Goal: Find specific page/section: Find specific page/section

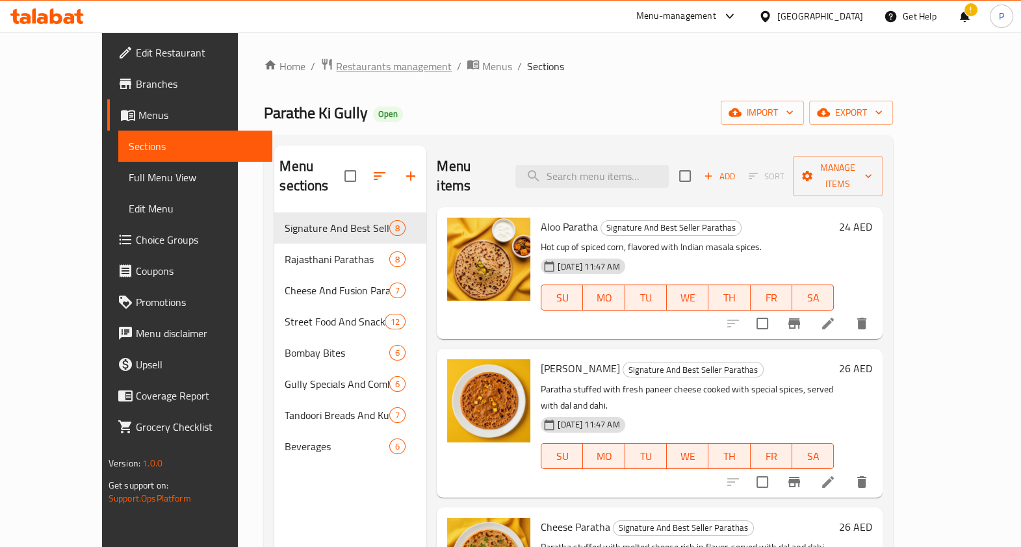
click at [336, 62] on span "Restaurants management" at bounding box center [394, 67] width 116 height 16
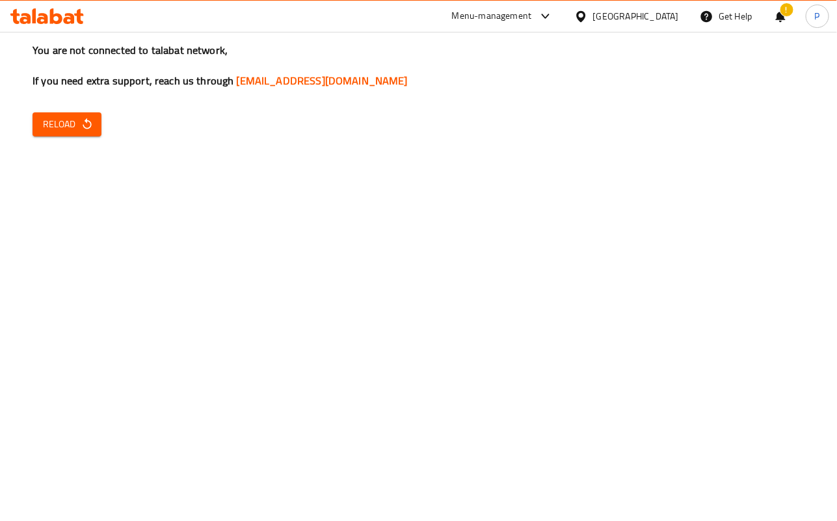
click at [60, 137] on div "You are not connected to talabat network, If you need extra support, reach us t…" at bounding box center [418, 260] width 837 height 521
click at [62, 125] on span "Reload" at bounding box center [67, 124] width 48 height 16
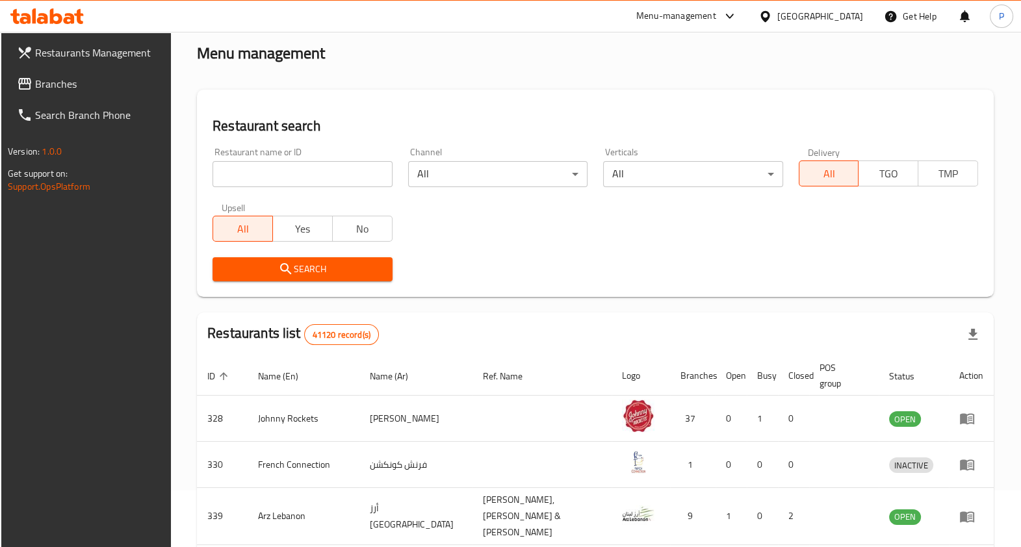
scroll to position [59, 0]
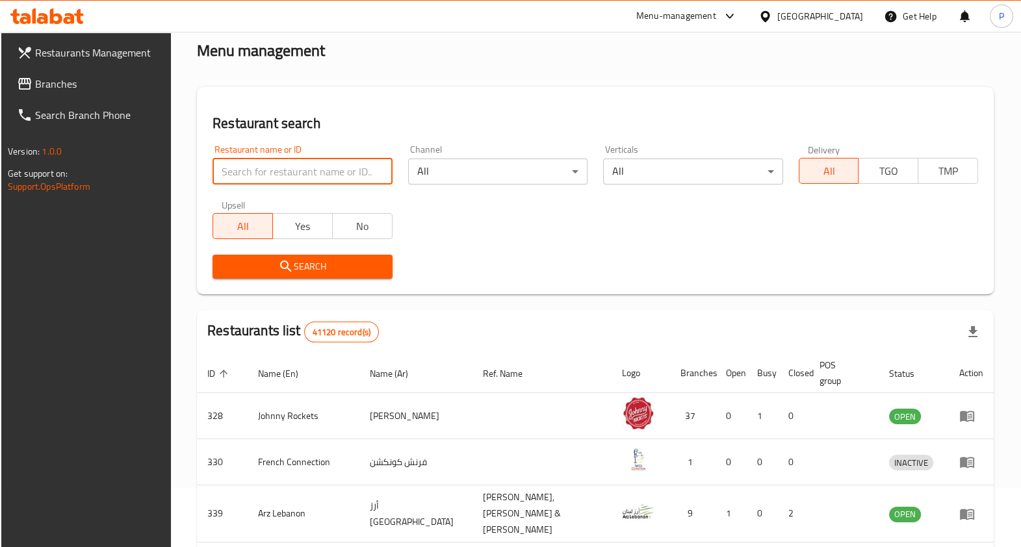
click at [298, 166] on input "search" at bounding box center [302, 172] width 179 height 26
click at [276, 176] on input "chaat cor" at bounding box center [302, 172] width 179 height 26
type input "chaat corner"
click button "Search" at bounding box center [302, 267] width 179 height 24
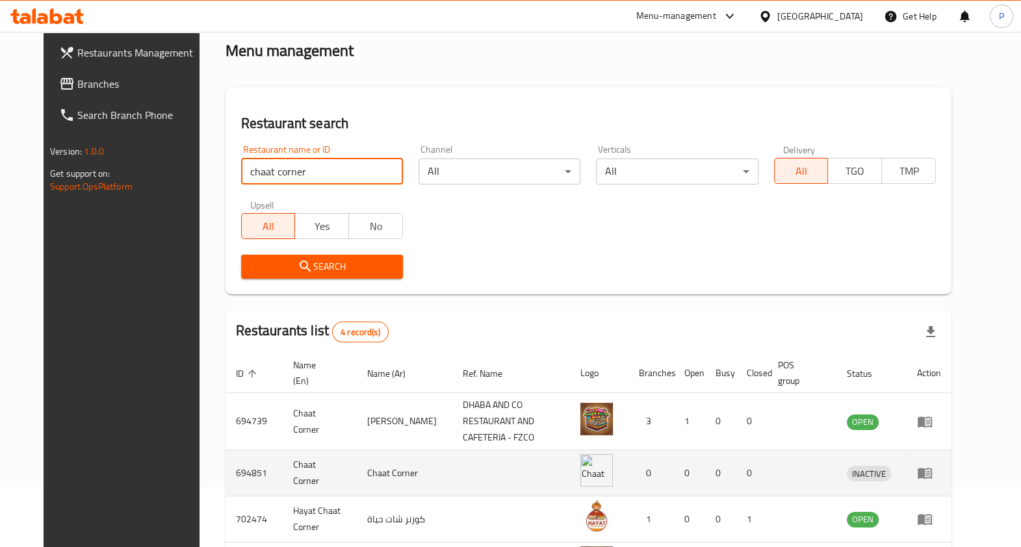
scroll to position [141, 0]
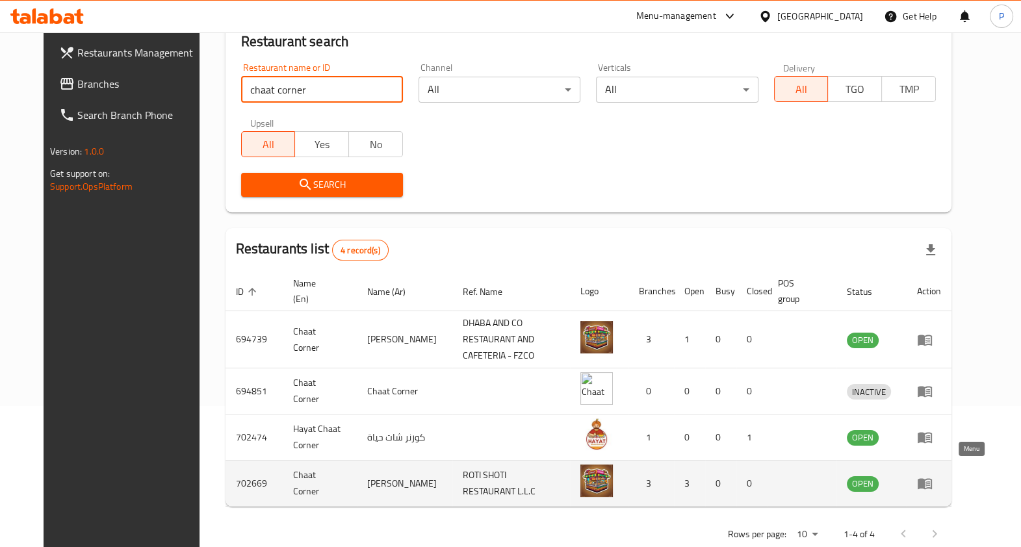
click at [824, 480] on icon "enhanced table" at bounding box center [925, 484] width 16 height 16
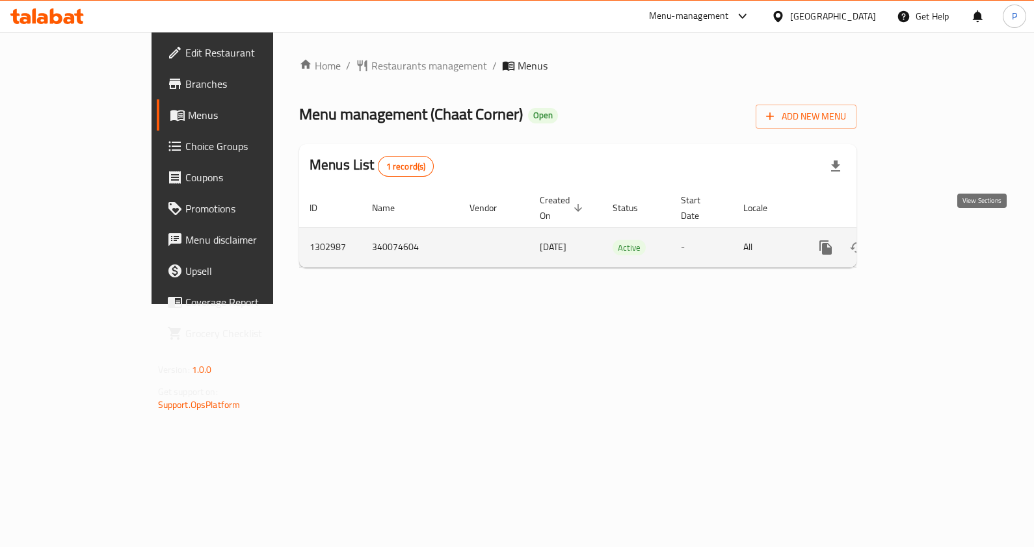
click at [824, 241] on link "enhanced table" at bounding box center [919, 247] width 31 height 31
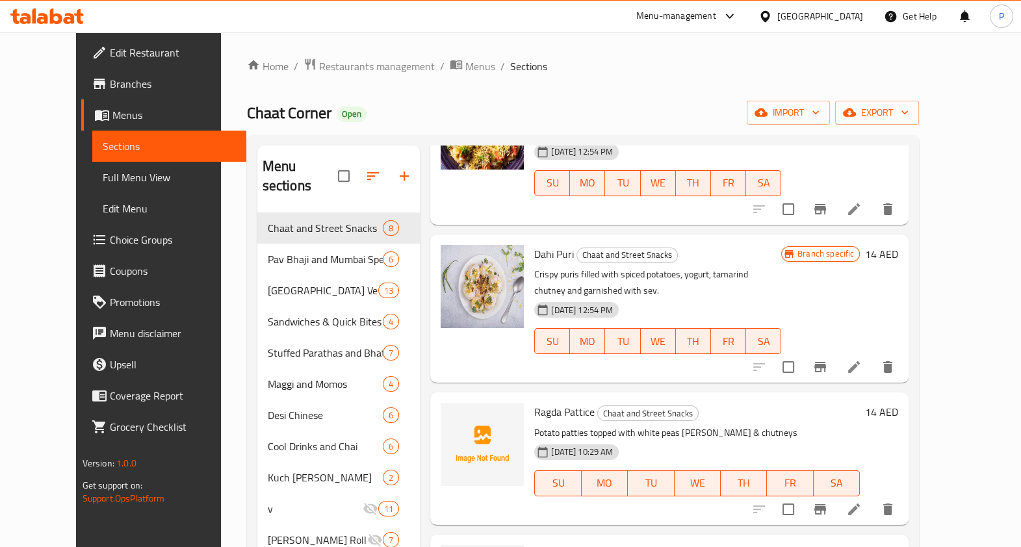
scroll to position [649, 0]
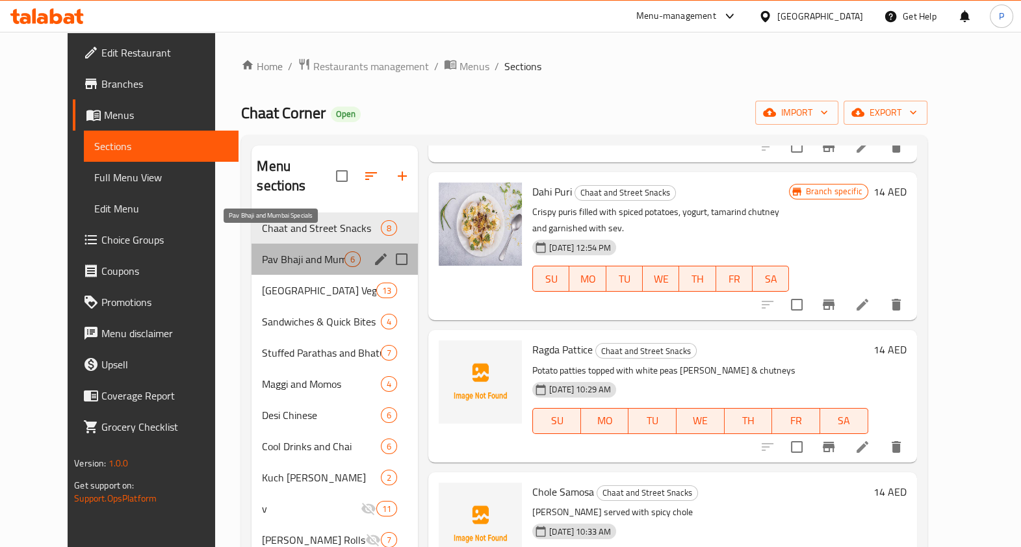
click at [275, 252] on span "Pav Bhaji and Mumbai Specials" at bounding box center [303, 260] width 83 height 16
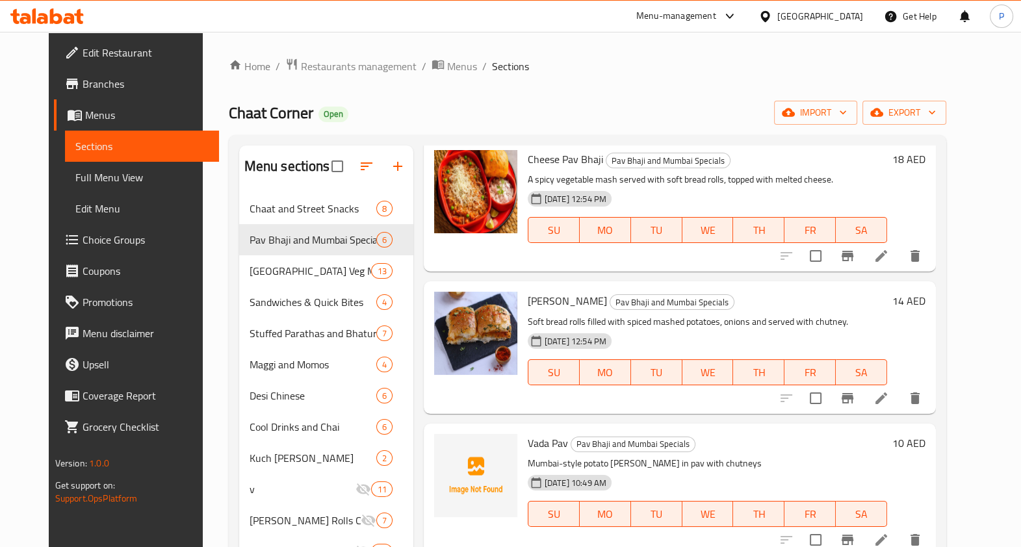
scroll to position [185, 0]
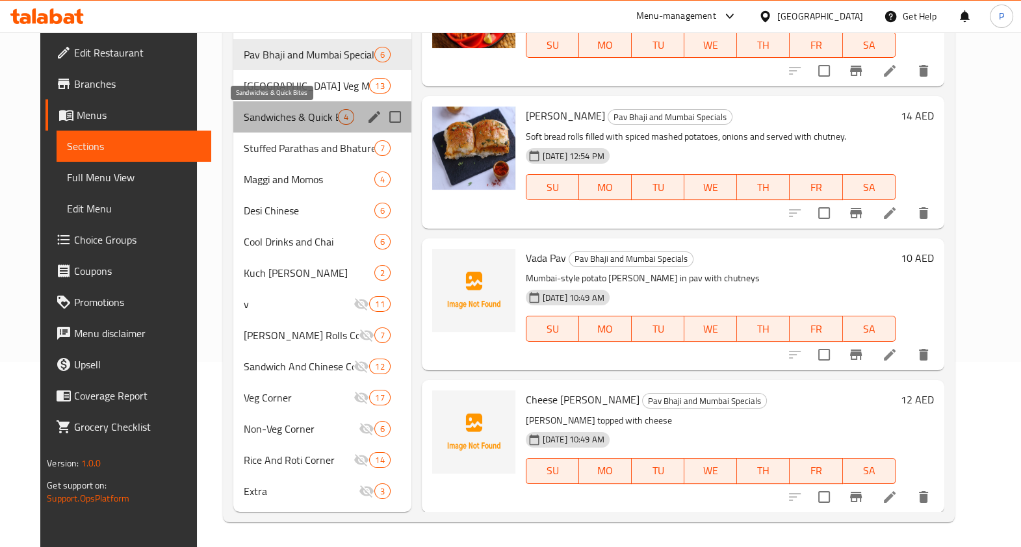
click at [254, 123] on span "Sandwiches & Quick Bites" at bounding box center [291, 117] width 94 height 16
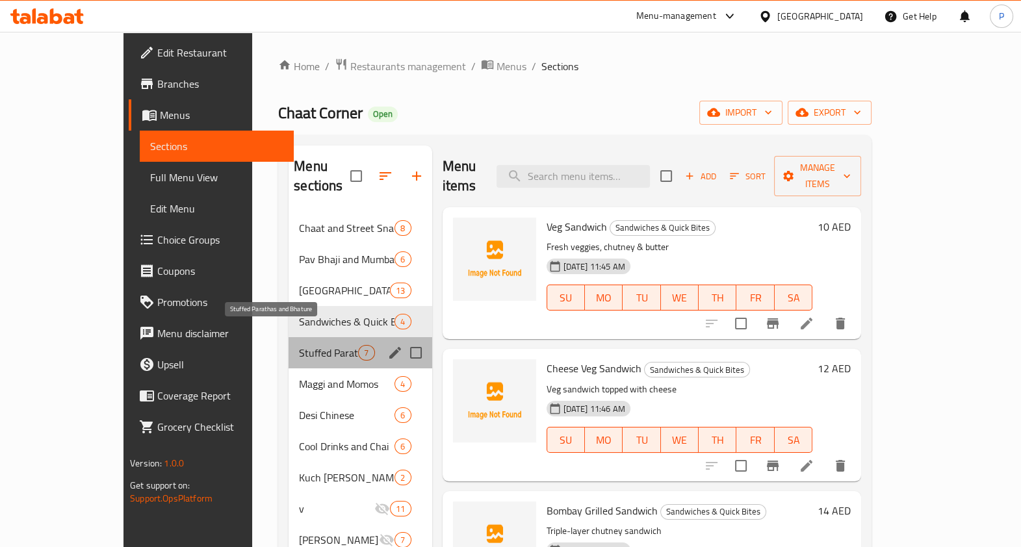
click at [299, 345] on span "Stuffed Parathas and Bhature" at bounding box center [328, 353] width 59 height 16
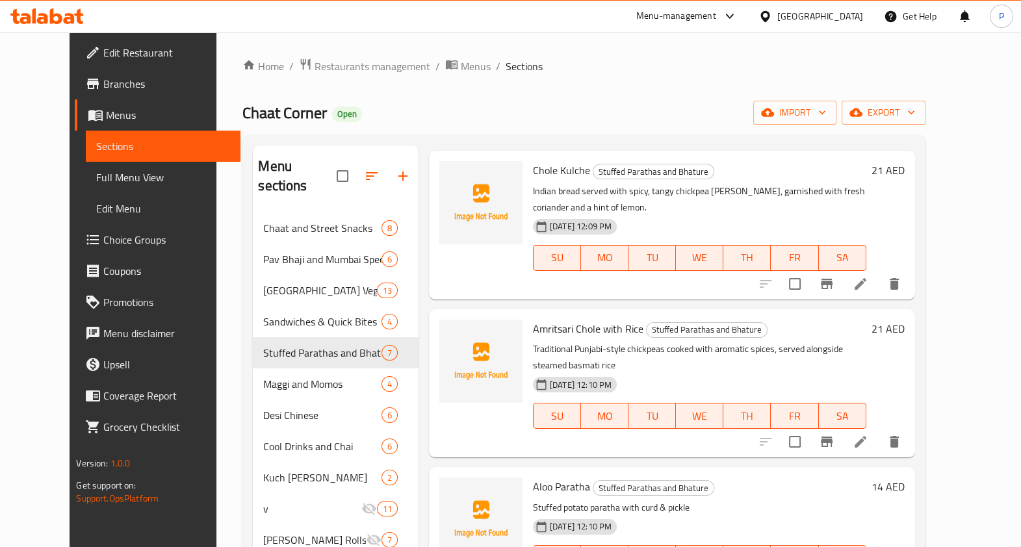
scroll to position [179, 0]
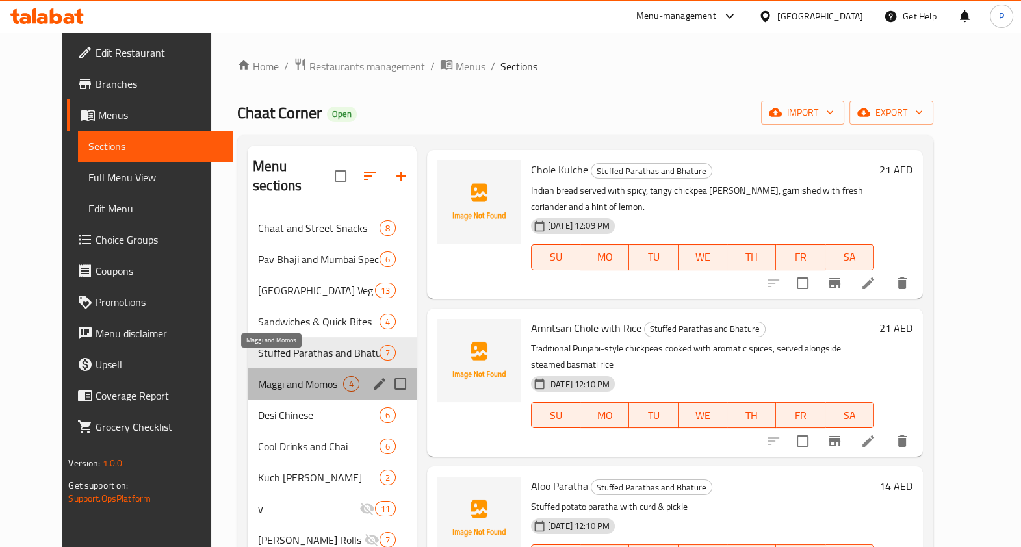
click at [258, 376] on span "Maggi and Momos" at bounding box center [300, 384] width 85 height 16
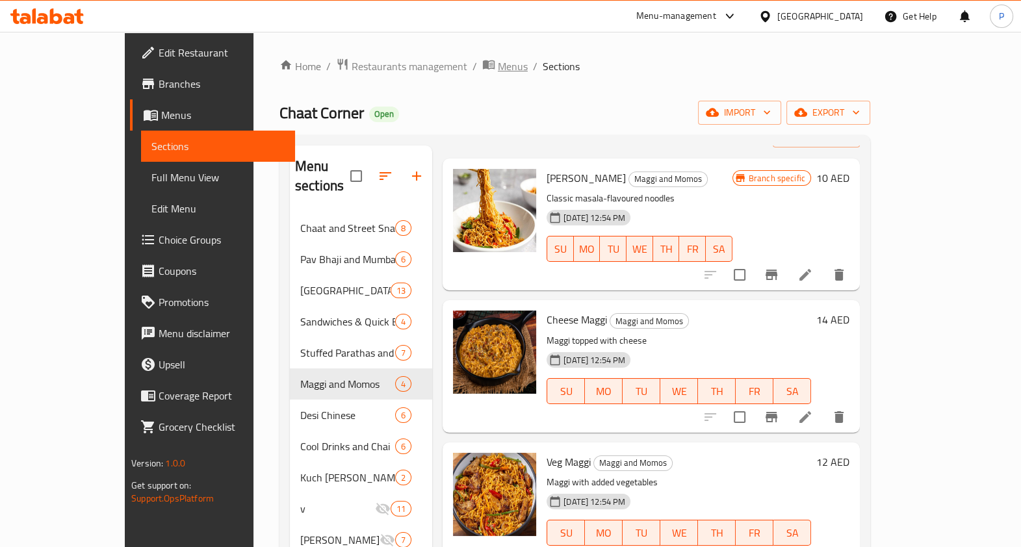
click at [498, 66] on span "Menus" at bounding box center [513, 67] width 30 height 16
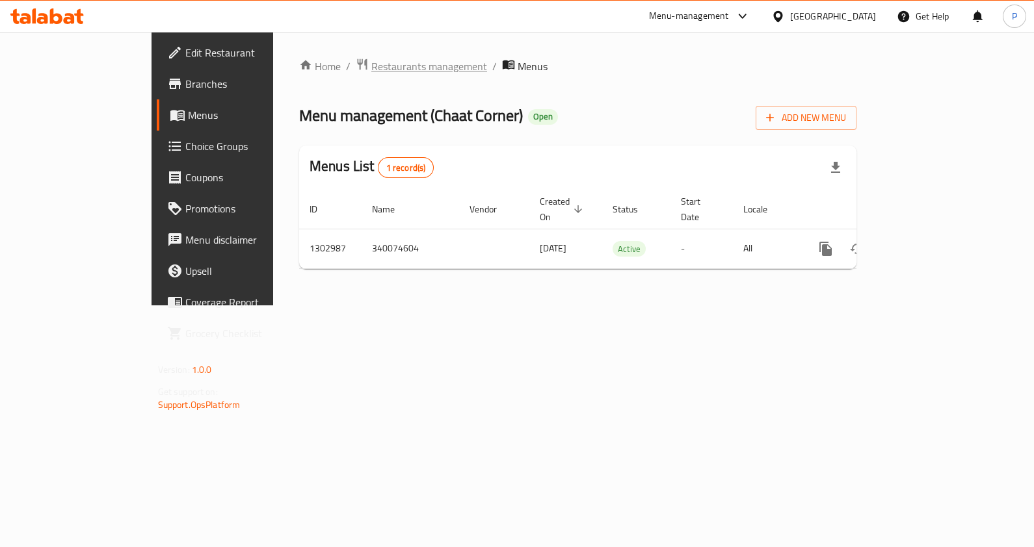
click at [371, 66] on span "Restaurants management" at bounding box center [429, 67] width 116 height 16
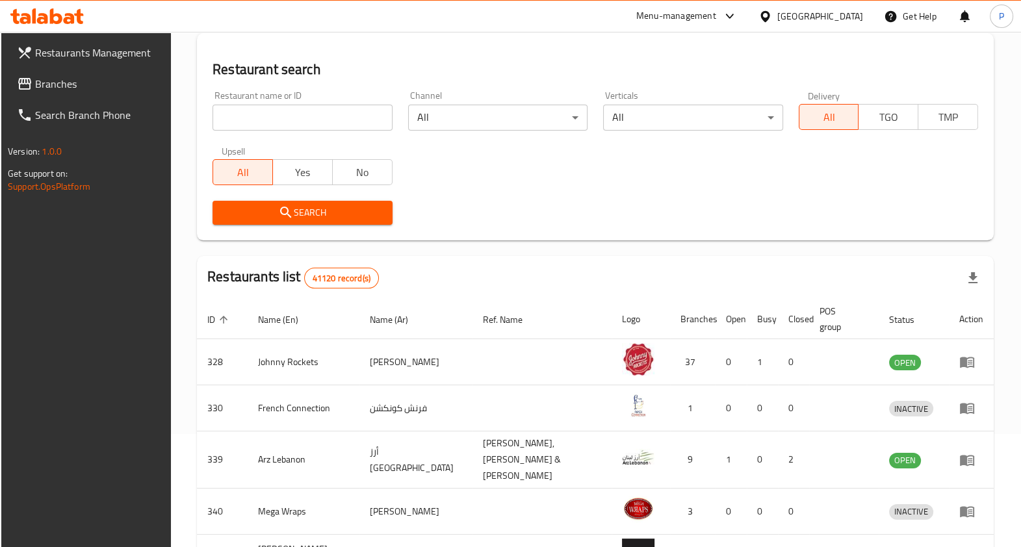
scroll to position [112, 0]
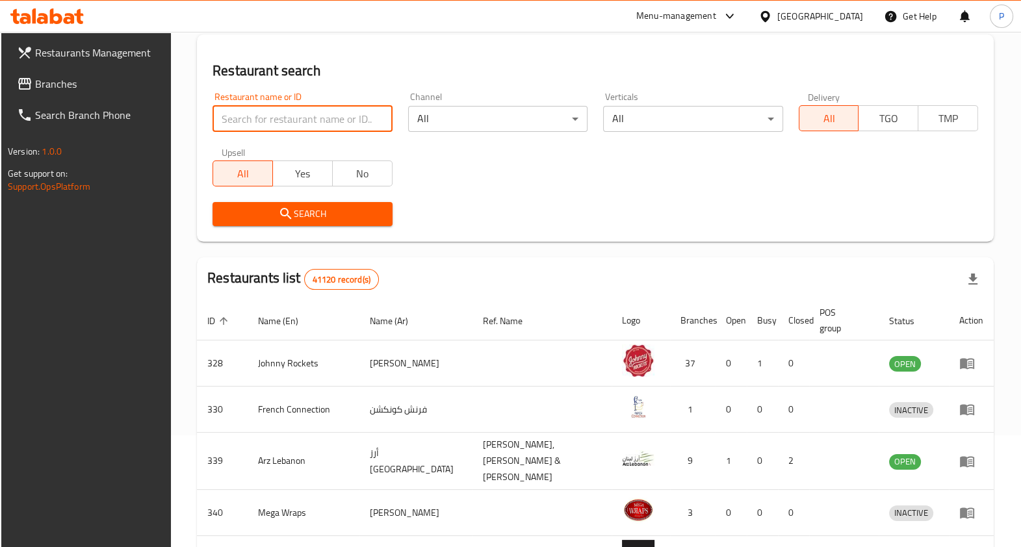
click at [325, 121] on input "search" at bounding box center [302, 119] width 179 height 26
type input "chaat corner"
click button "Search" at bounding box center [302, 214] width 179 height 24
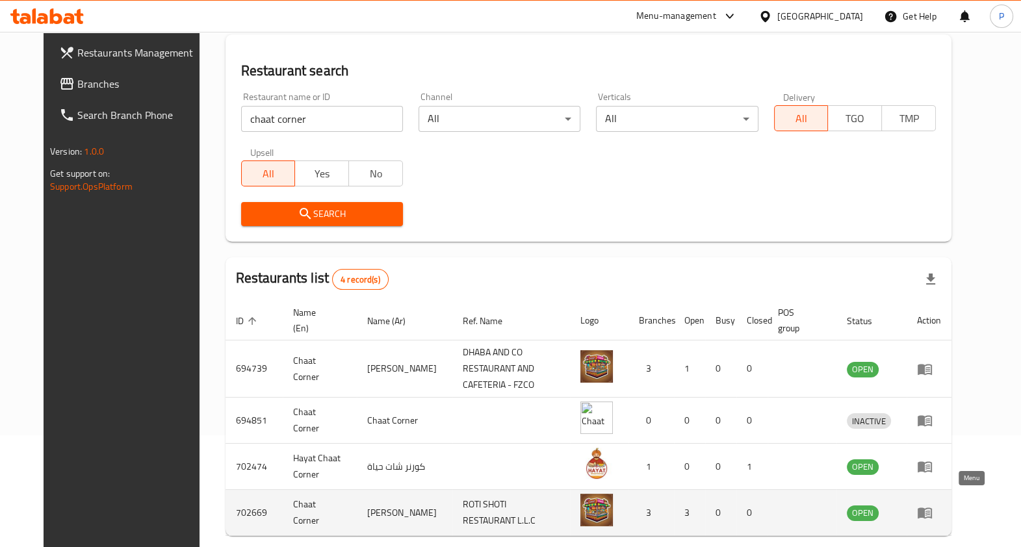
click at [824, 508] on icon "enhanced table" at bounding box center [925, 513] width 14 height 11
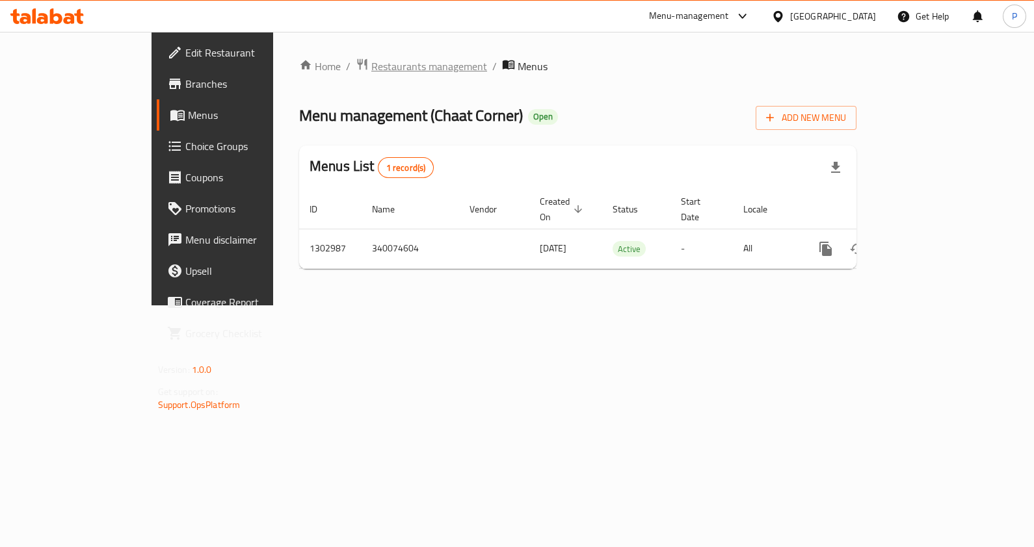
click at [371, 60] on span "Restaurants management" at bounding box center [429, 67] width 116 height 16
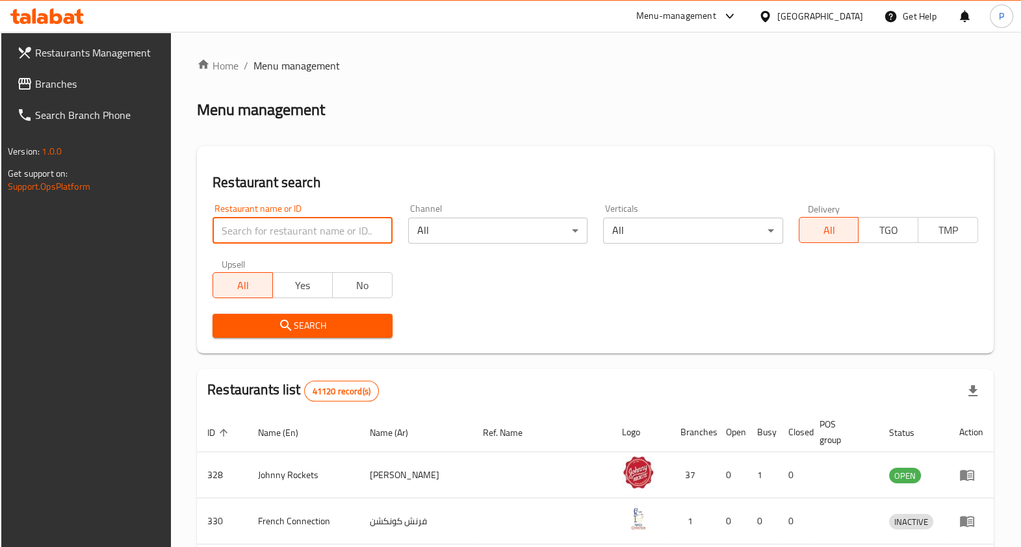
click at [281, 233] on input "search" at bounding box center [302, 231] width 179 height 26
type input "chaat corner"
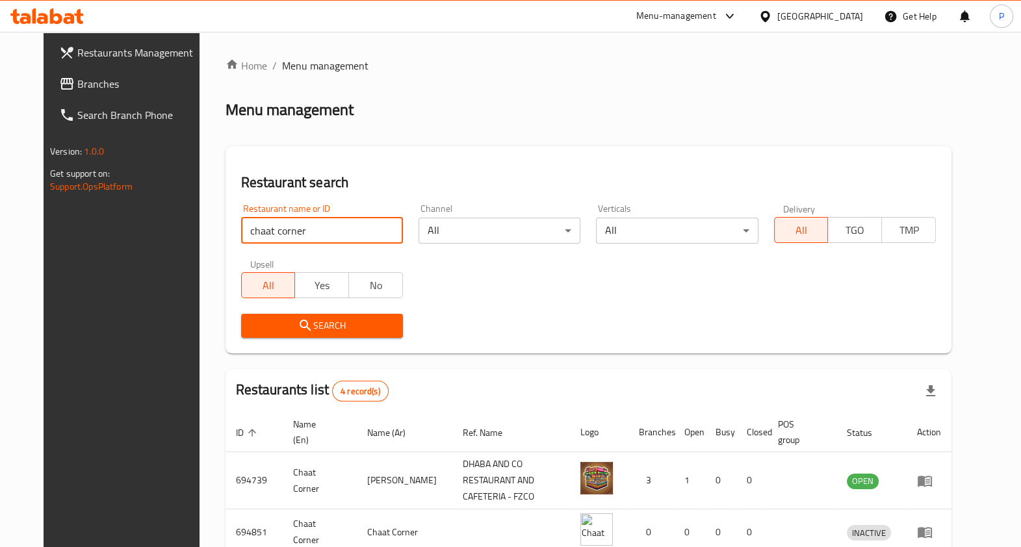
scroll to position [160, 0]
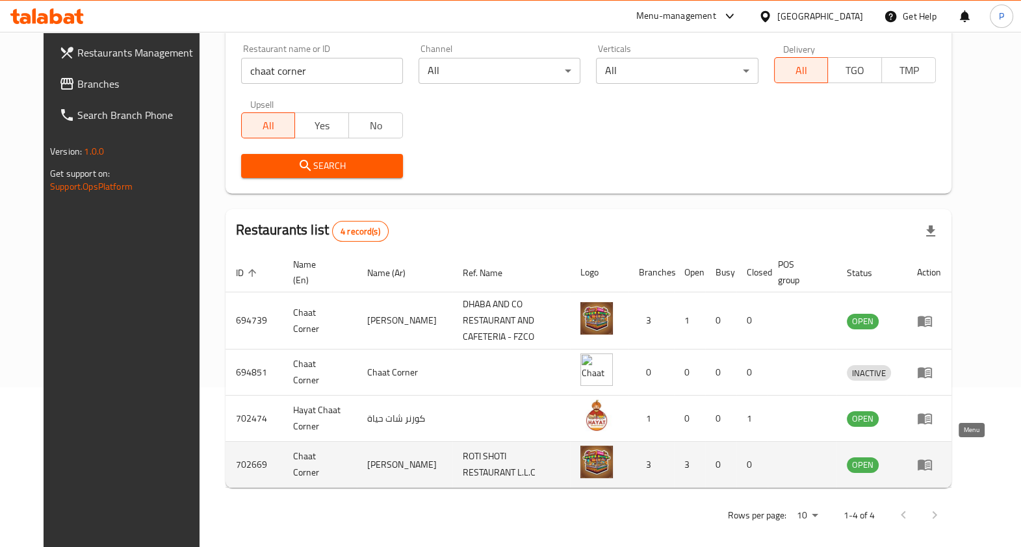
click at [824, 460] on icon "enhanced table" at bounding box center [925, 465] width 14 height 11
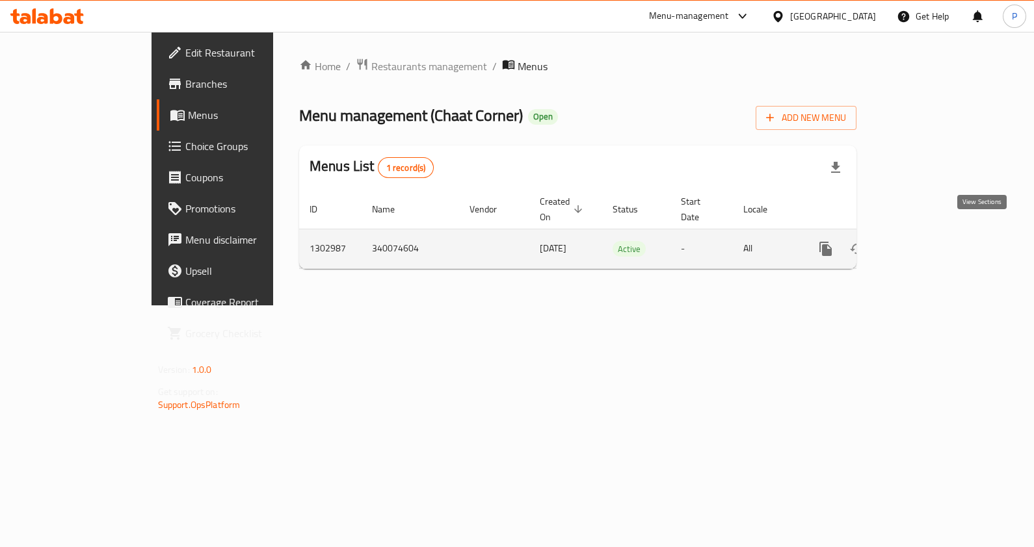
click at [824, 248] on link "enhanced table" at bounding box center [919, 248] width 31 height 31
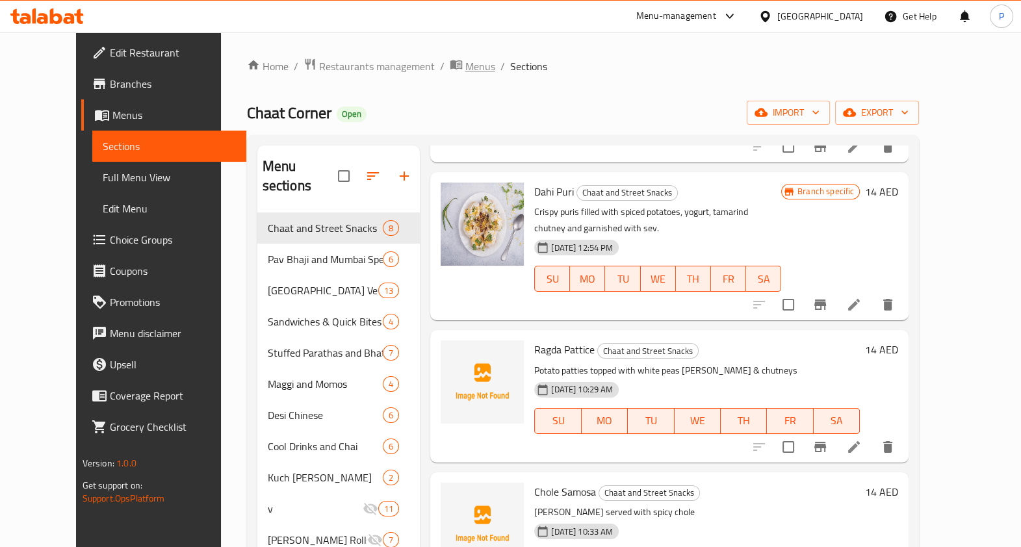
click at [465, 61] on span "Menus" at bounding box center [480, 67] width 30 height 16
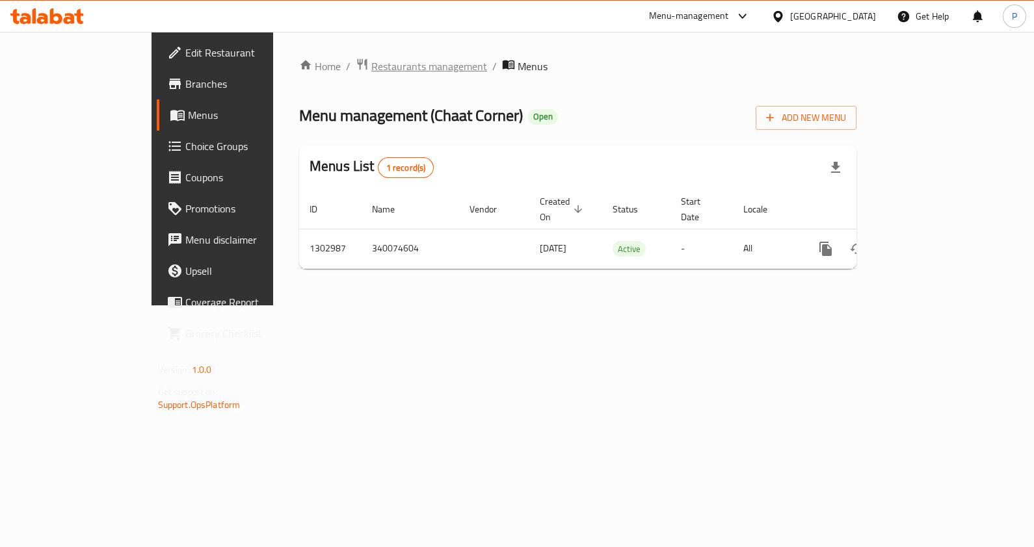
click at [371, 61] on span "Restaurants management" at bounding box center [429, 67] width 116 height 16
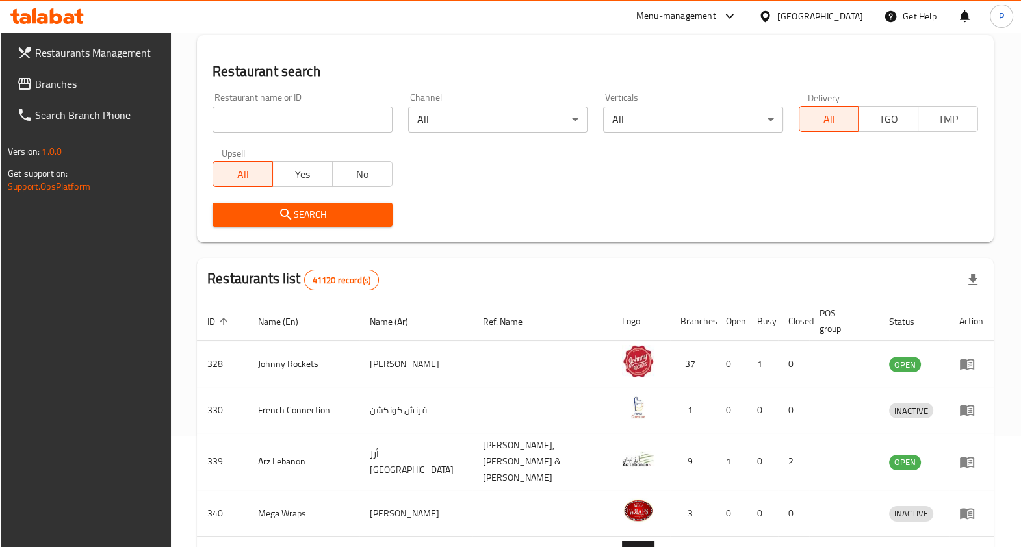
scroll to position [112, 0]
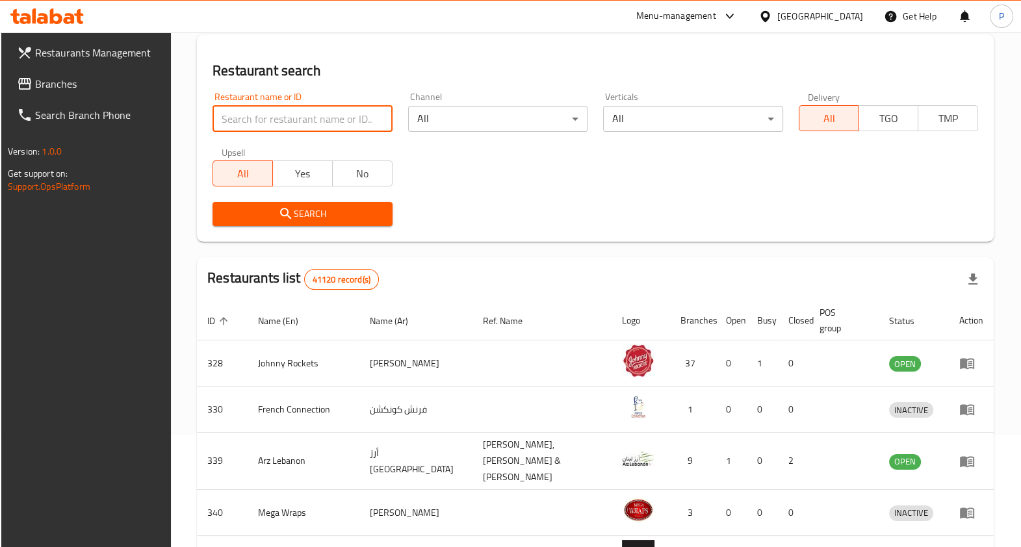
click at [333, 122] on input "search" at bounding box center [302, 119] width 179 height 26
type input "chaat corner"
click button "Search" at bounding box center [302, 214] width 179 height 24
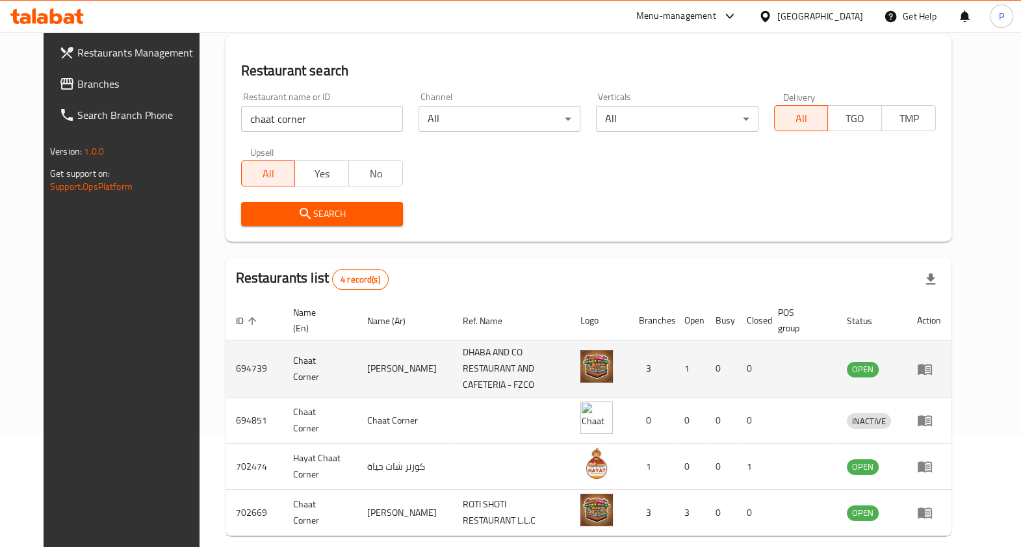
click at [824, 362] on td "enhanced table" at bounding box center [929, 369] width 45 height 57
click at [824, 364] on icon "enhanced table" at bounding box center [925, 369] width 14 height 11
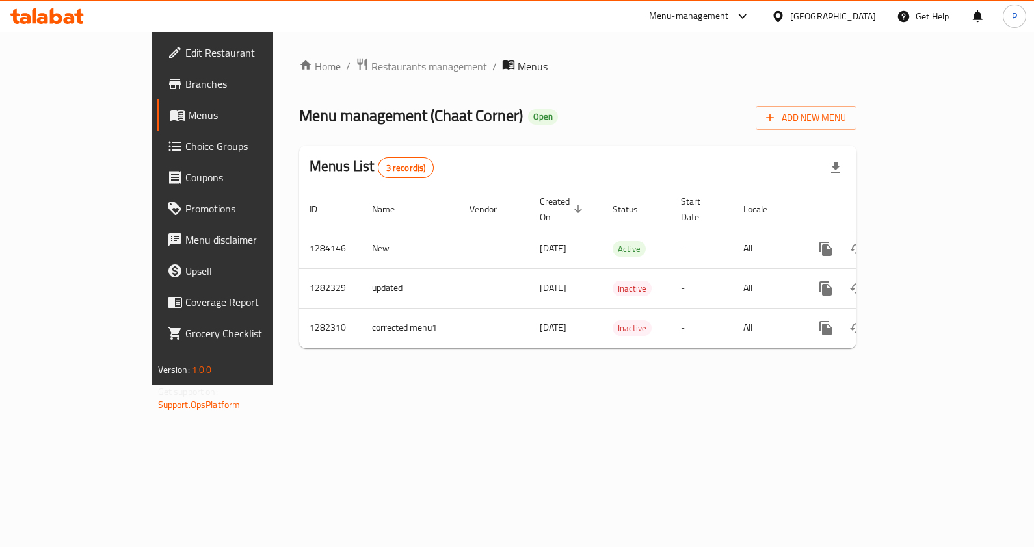
click at [574, 378] on div "Home / Restaurants management / Menus Menu management ( Chaat Corner ) Open Add…" at bounding box center [577, 208] width 609 height 353
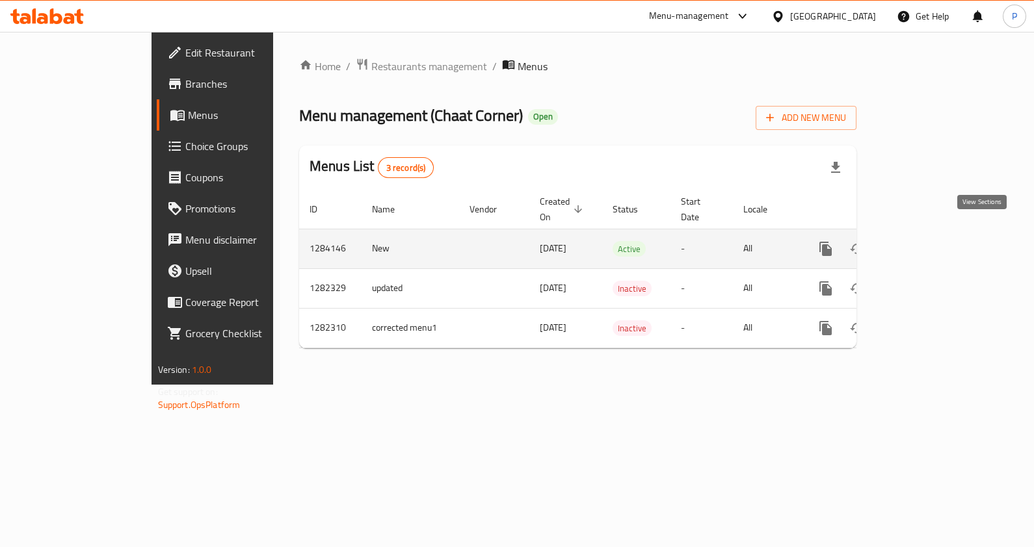
click at [824, 241] on icon "enhanced table" at bounding box center [919, 249] width 16 height 16
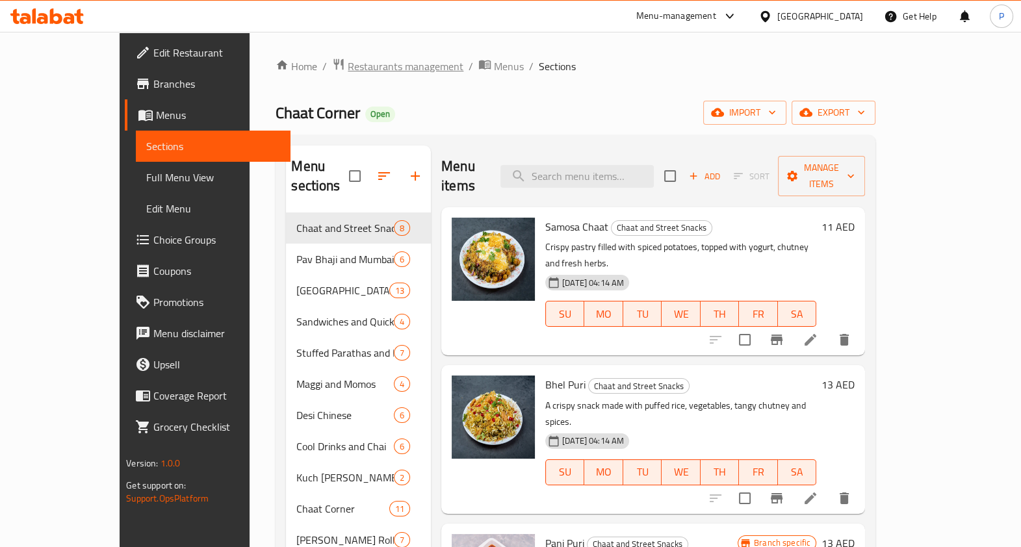
click at [348, 62] on span "Restaurants management" at bounding box center [406, 67] width 116 height 16
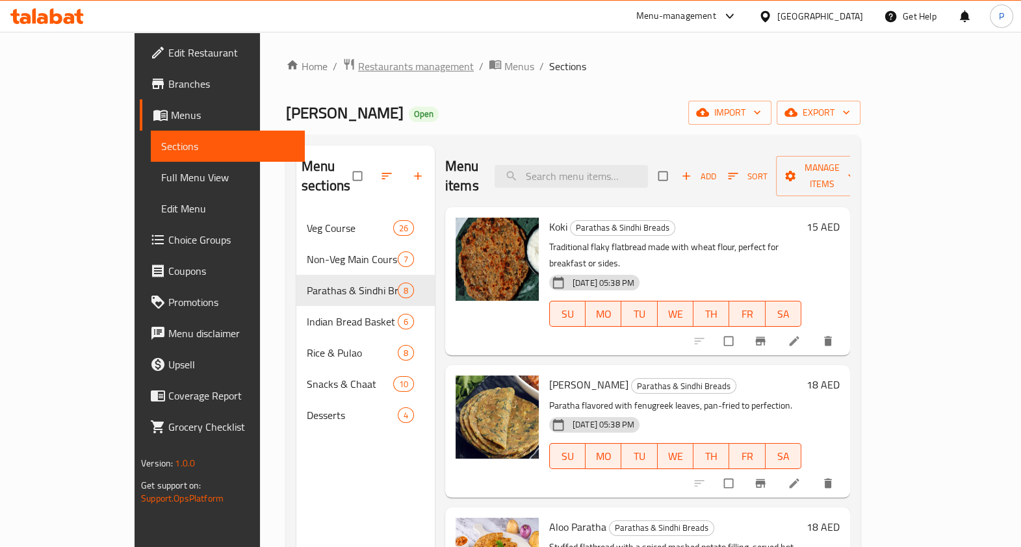
click at [358, 65] on span "Restaurants management" at bounding box center [416, 67] width 116 height 16
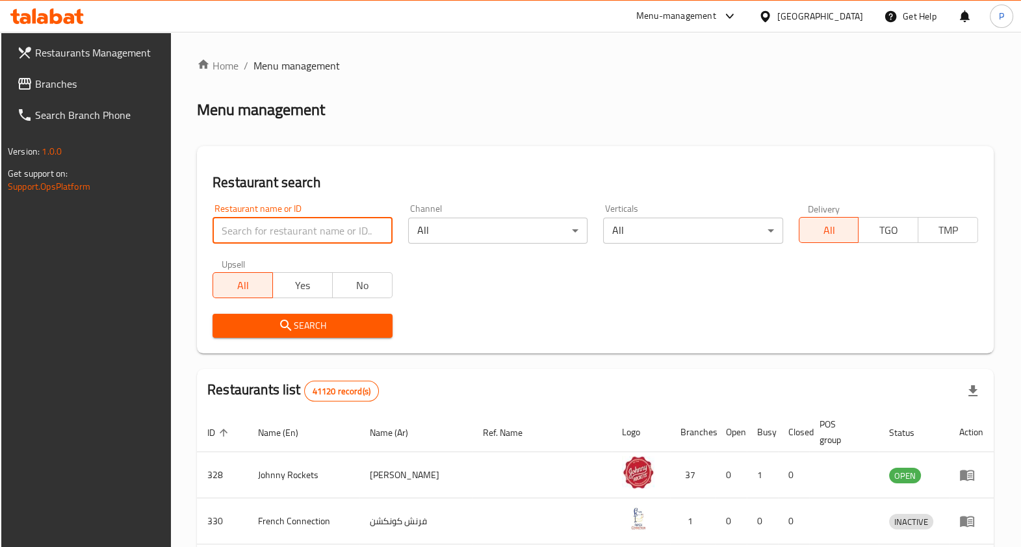
click at [275, 225] on input "search" at bounding box center [302, 231] width 179 height 26
type input "parathe ki gully"
click button "Search" at bounding box center [302, 326] width 179 height 24
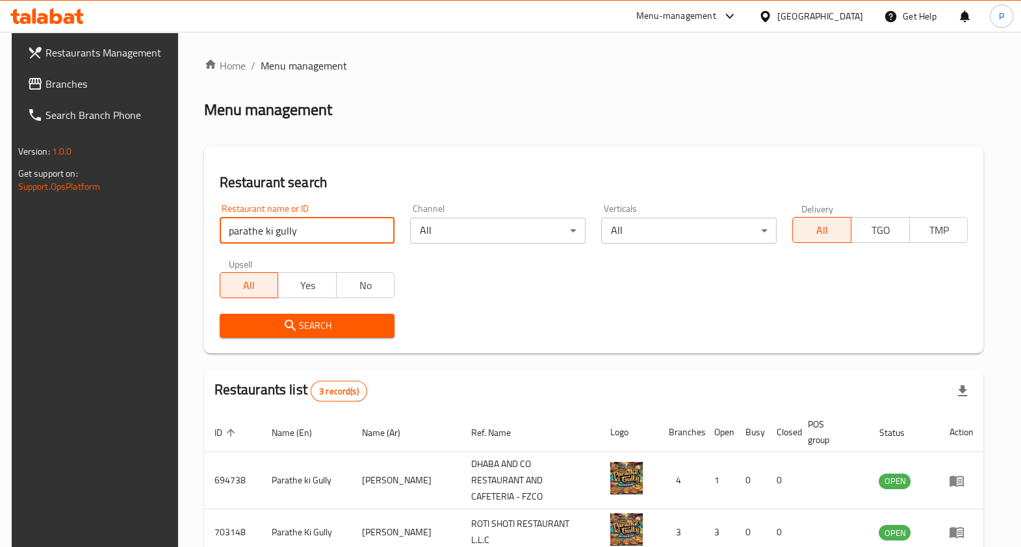
scroll to position [114, 0]
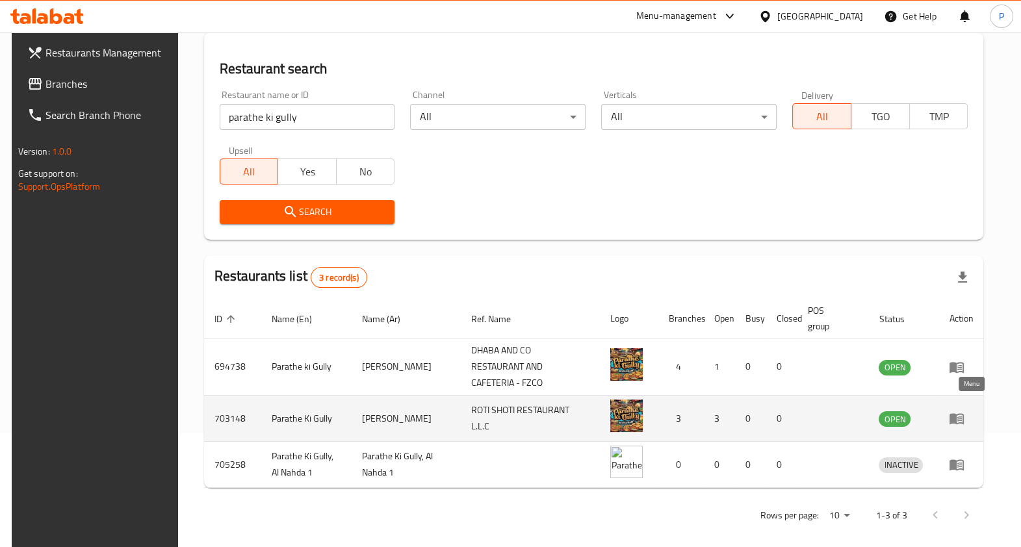
click at [964, 414] on icon "enhanced table" at bounding box center [957, 419] width 14 height 11
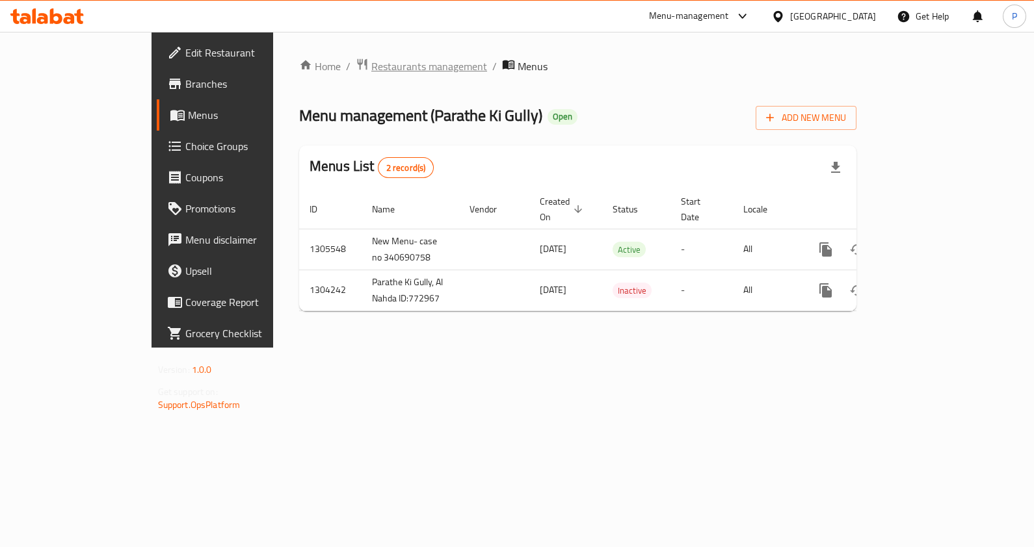
click at [371, 73] on span "Restaurants management" at bounding box center [429, 67] width 116 height 16
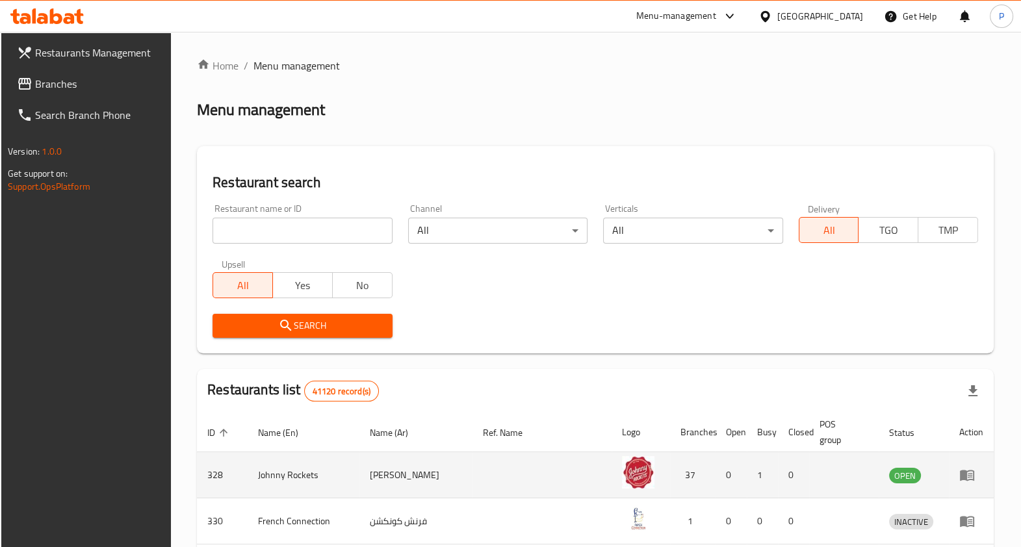
scroll to position [52, 0]
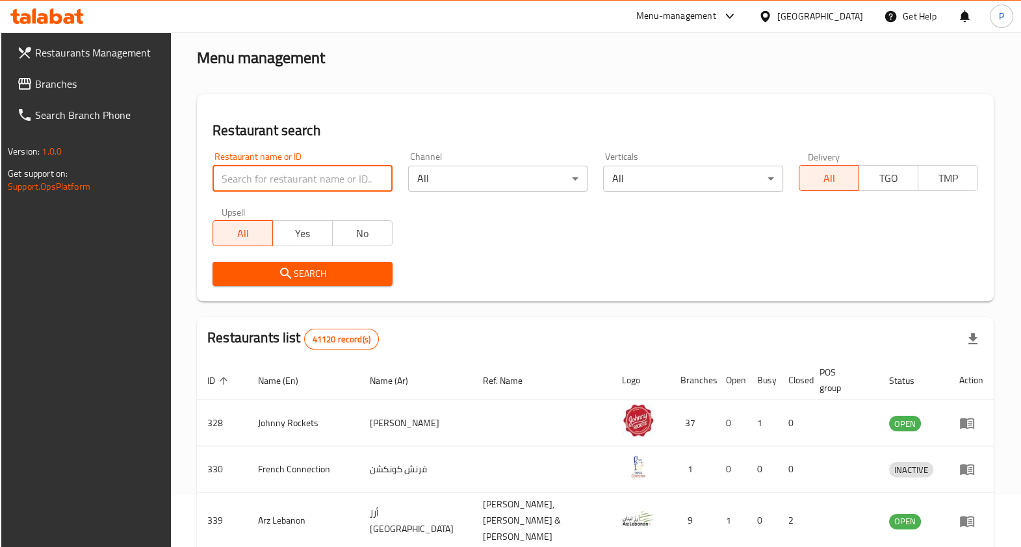
click at [298, 176] on input "search" at bounding box center [302, 179] width 179 height 26
type input "parathe ki gully"
click button "Search" at bounding box center [302, 274] width 179 height 24
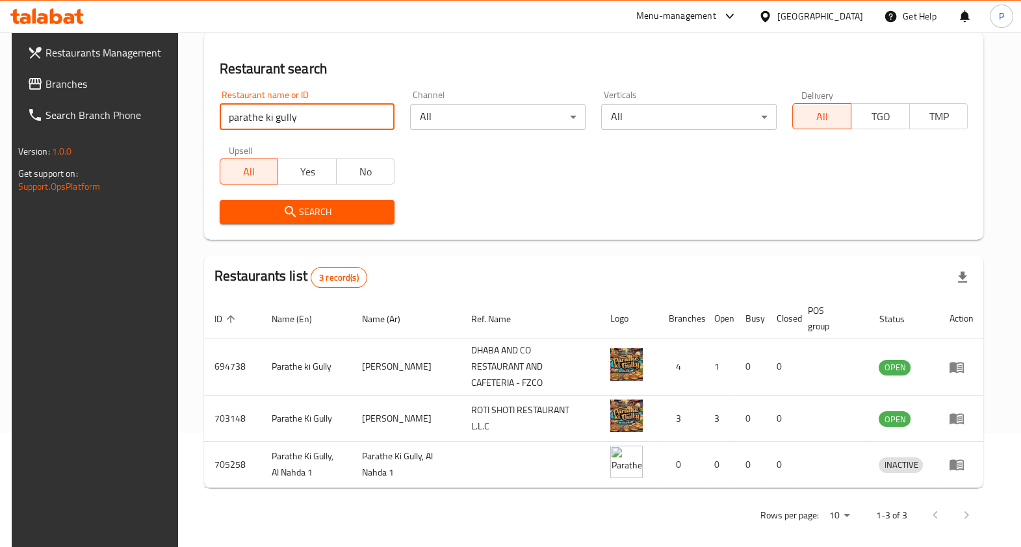
scroll to position [50, 0]
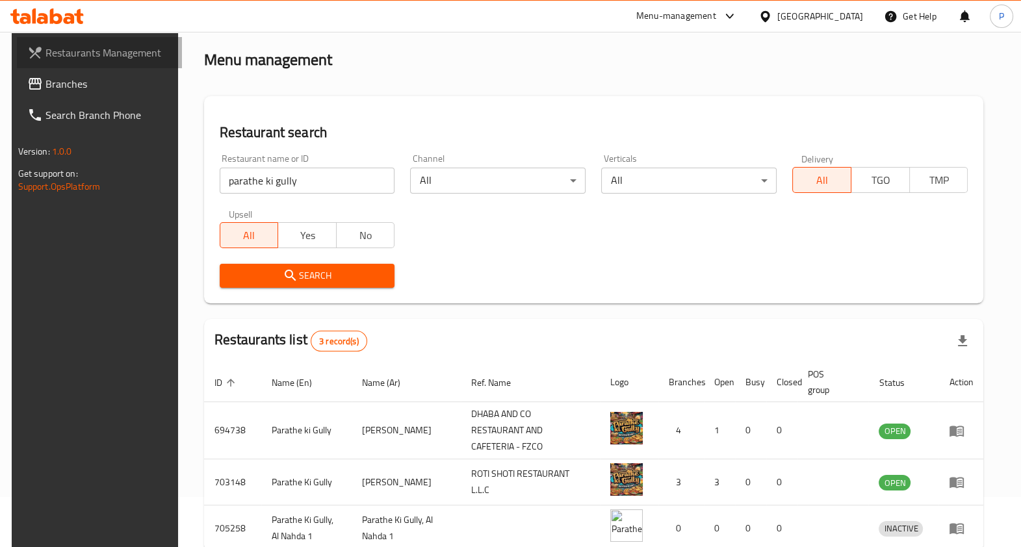
click at [121, 49] on span "Restaurants Management" at bounding box center [109, 53] width 126 height 16
